Goal: Task Accomplishment & Management: Use online tool/utility

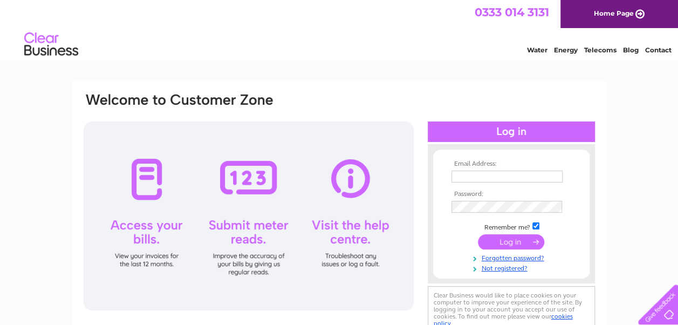
type input "[EMAIL_ADDRESS][DOMAIN_NAME]"
click at [499, 239] on input "submit" at bounding box center [511, 241] width 66 height 15
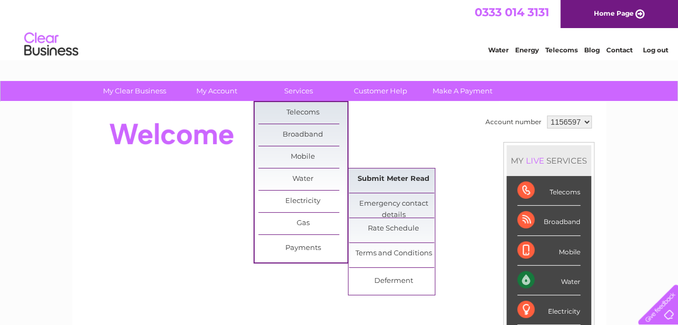
click at [370, 177] on link "Submit Meter Read" at bounding box center [393, 179] width 89 height 22
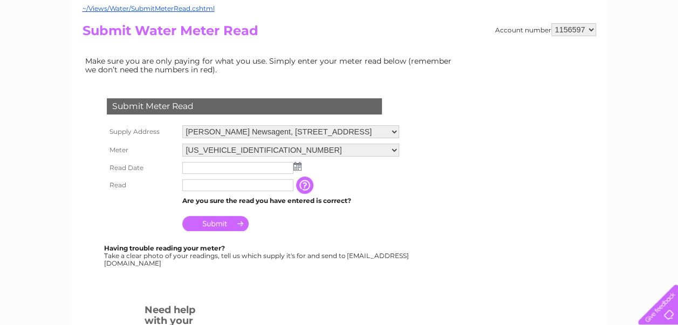
click at [294, 166] on img at bounding box center [297, 166] width 8 height 9
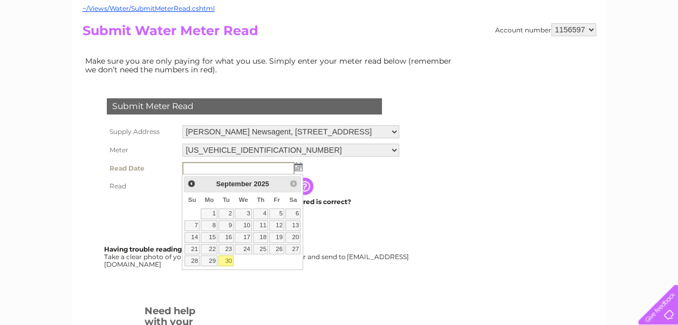
click at [225, 258] on link "30" at bounding box center [225, 260] width 15 height 11
type input "2025/09/30"
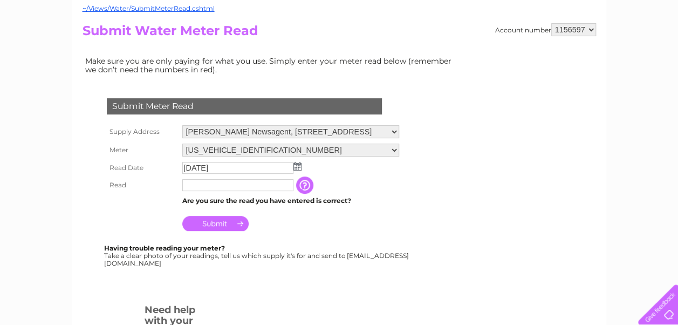
click at [192, 184] on input "text" at bounding box center [237, 185] width 111 height 12
type input "00123"
click at [216, 223] on input "Submit" at bounding box center [215, 224] width 66 height 15
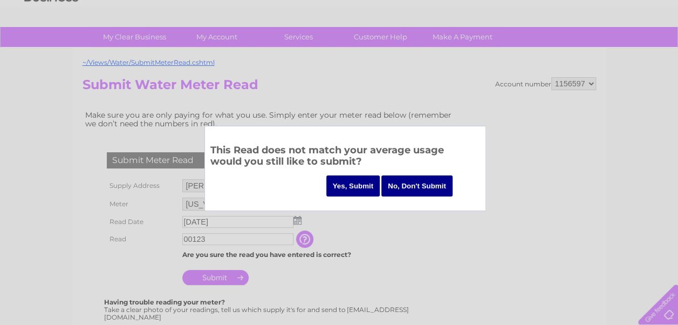
scroll to position [54, 0]
click at [359, 183] on input "Yes, Submit" at bounding box center [353, 185] width 54 height 21
